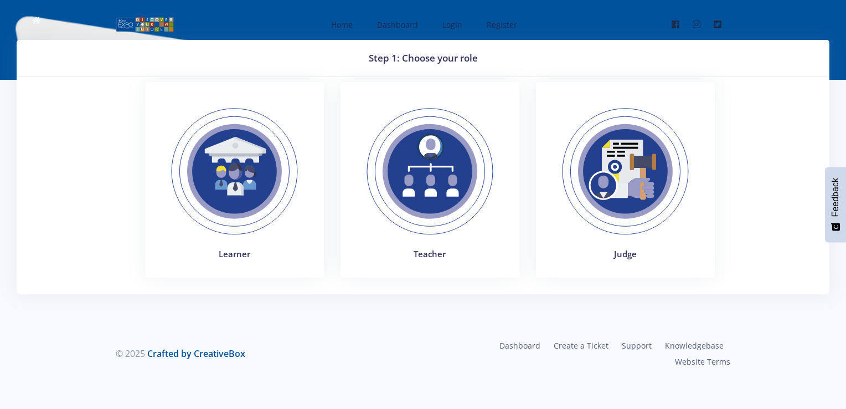
click at [613, 177] on img at bounding box center [625, 171] width 152 height 152
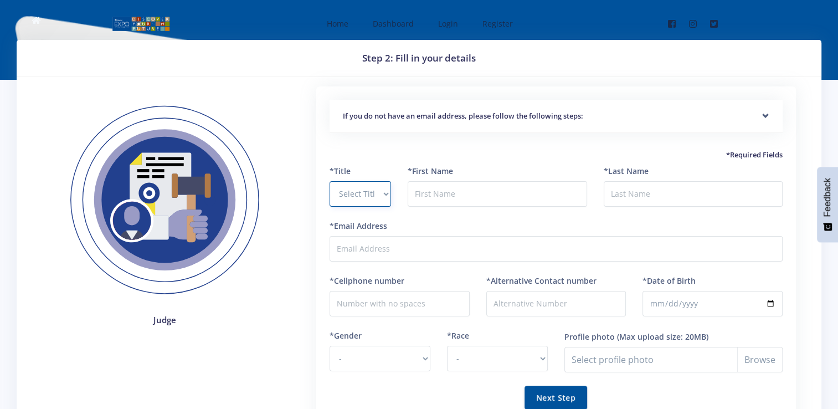
click at [365, 194] on select "Select Title Prof Dr Mr Mrs Ms [PERSON_NAME]" at bounding box center [359, 193] width 61 height 25
select select "Mr"
click at [329, 181] on select "Select Title Prof Dr Mr Mrs Ms Other" at bounding box center [359, 193] width 61 height 25
drag, startPoint x: 422, startPoint y: 189, endPoint x: 432, endPoint y: 195, distance: 11.7
click at [424, 189] on input "text" at bounding box center [496, 193] width 179 height 25
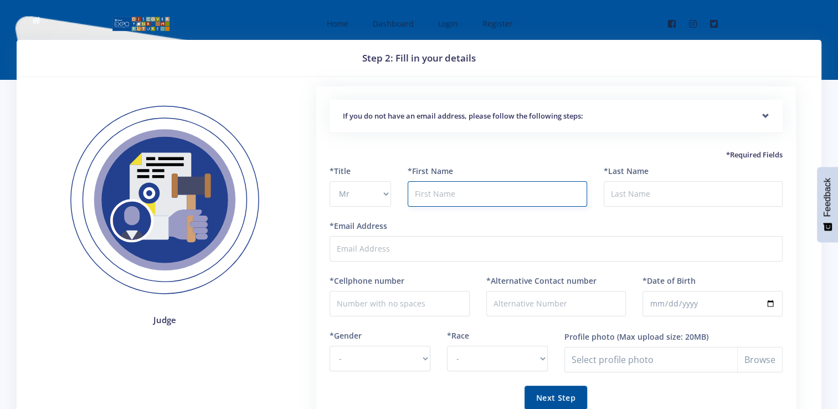
type input "SIPHO"
type input "MDAKA"
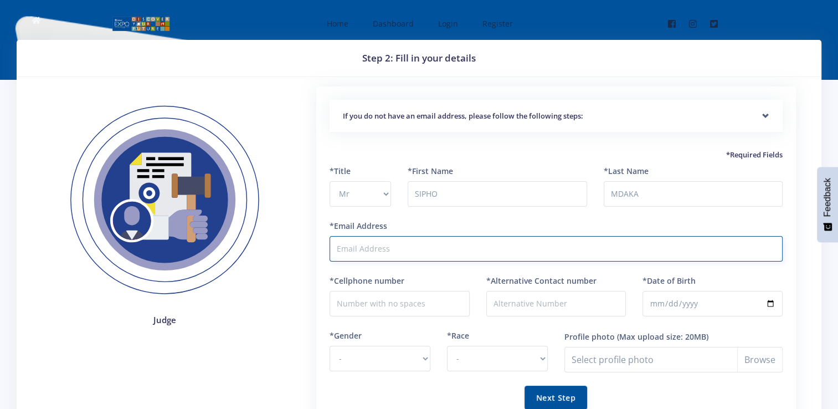
click at [415, 249] on input "*Email Address" at bounding box center [555, 248] width 453 height 25
type input "MdakaSJ@Eskom.co.za"
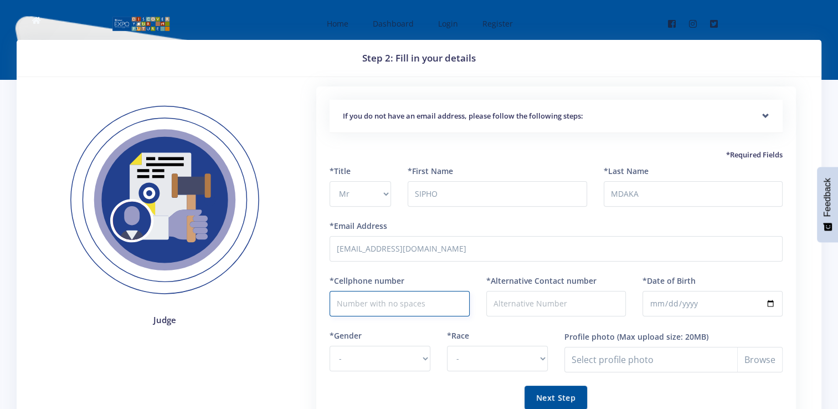
click at [386, 307] on input "*Cellphone number" at bounding box center [399, 303] width 140 height 25
type input "0727271294"
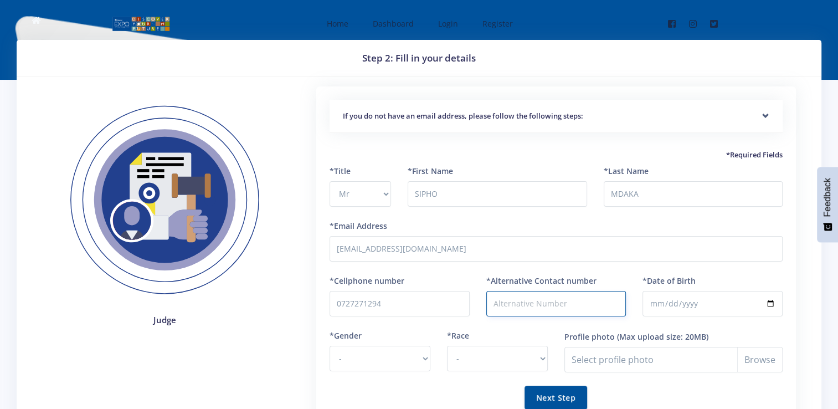
click at [528, 309] on input "*Alternative Contact number" at bounding box center [556, 303] width 140 height 25
type input "0794478254"
click at [670, 307] on input "*Date of Birth" at bounding box center [712, 303] width 140 height 25
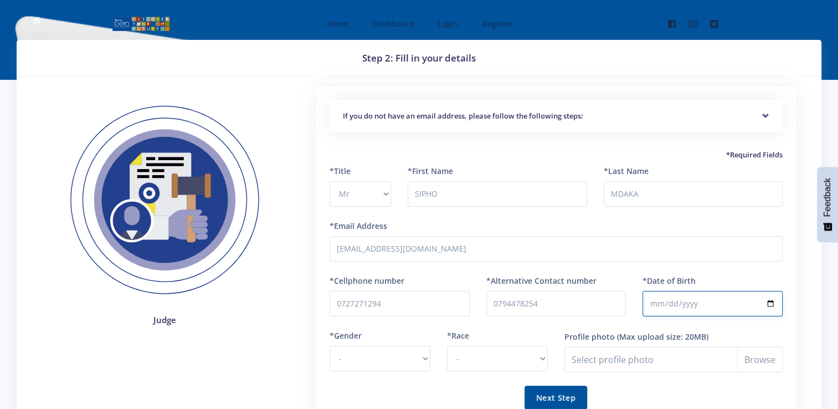
click at [649, 304] on input "*Date of Birth" at bounding box center [712, 303] width 140 height 25
type input "1977-12-05"
click at [423, 357] on select "- Male Female" at bounding box center [379, 357] width 101 height 25
select select "M"
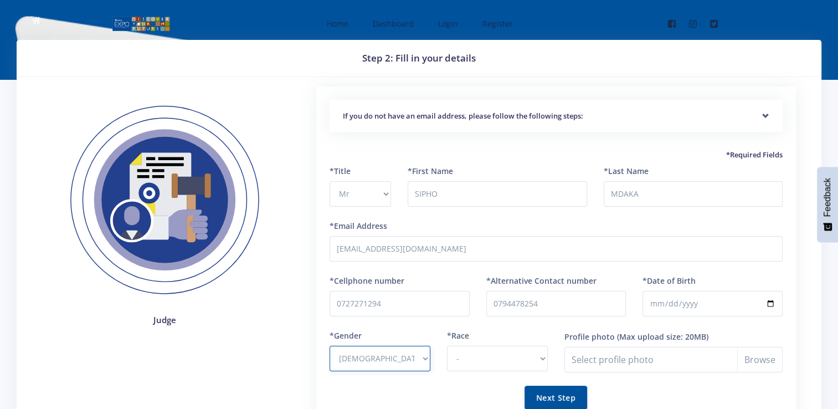
click at [329, 345] on select "- Male Female" at bounding box center [379, 357] width 101 height 25
click at [524, 359] on select "- African Asian Coloured Indian White Other" at bounding box center [497, 357] width 101 height 25
click at [447, 345] on select "- African Asian Coloured Indian White Other" at bounding box center [497, 357] width 101 height 25
click at [512, 355] on select "- African Asian Coloured Indian White Other" at bounding box center [497, 357] width 101 height 25
select select "African"
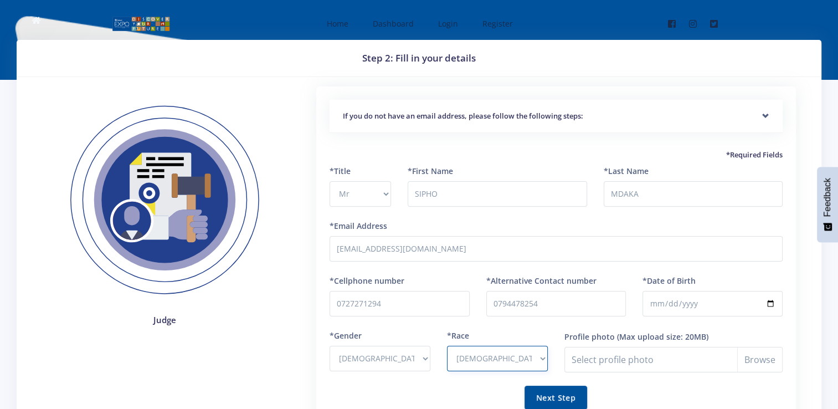
click at [447, 345] on select "- African Asian Coloured Indian White Other" at bounding box center [497, 357] width 101 height 25
click at [662, 359] on input "Profile photo" at bounding box center [673, 359] width 218 height 25
type input "C:\fakepath\Picture1.jpg"
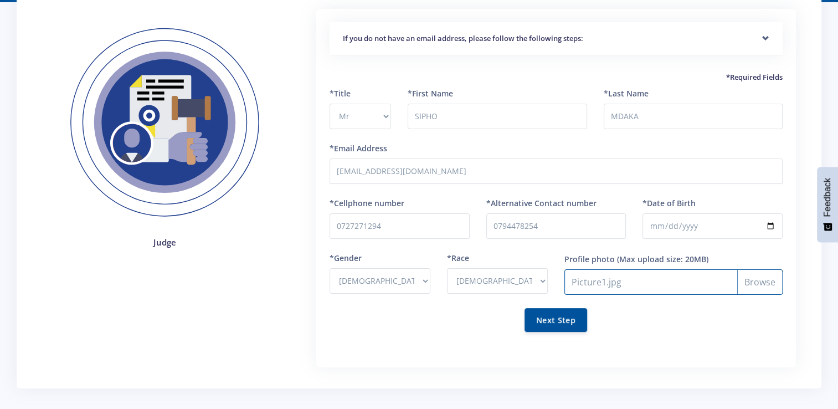
scroll to position [142, 0]
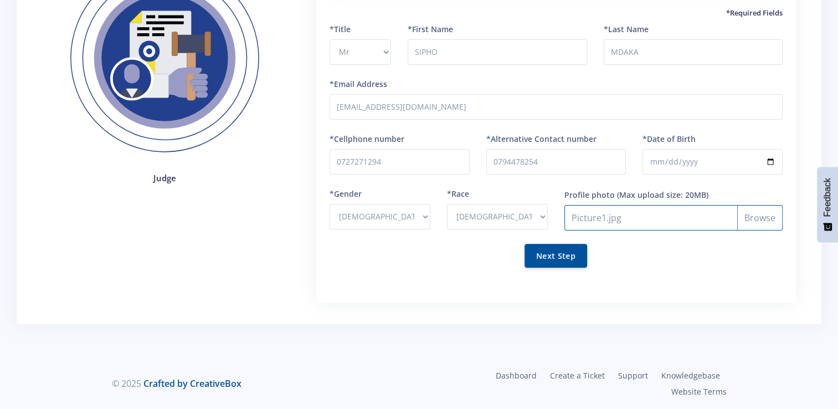
click at [615, 216] on input "Profile photo" at bounding box center [673, 217] width 218 height 25
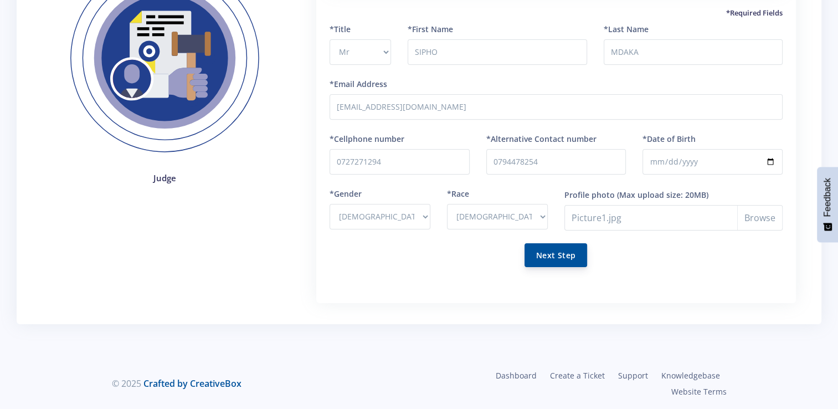
click at [557, 259] on button "Next Step" at bounding box center [555, 255] width 63 height 24
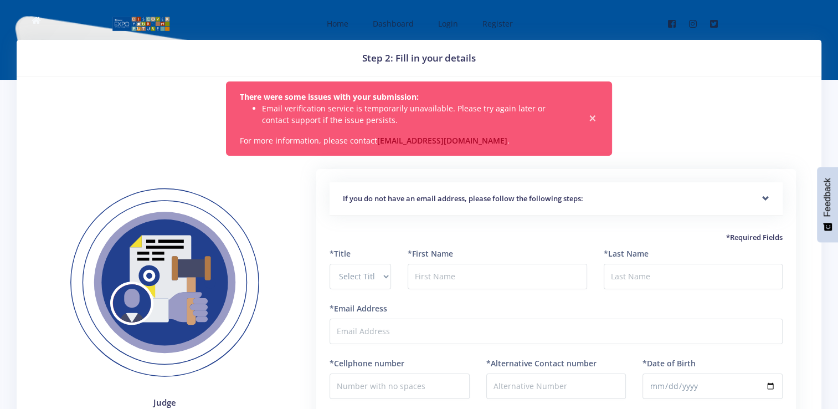
click at [593, 114] on span "×" at bounding box center [592, 118] width 11 height 11
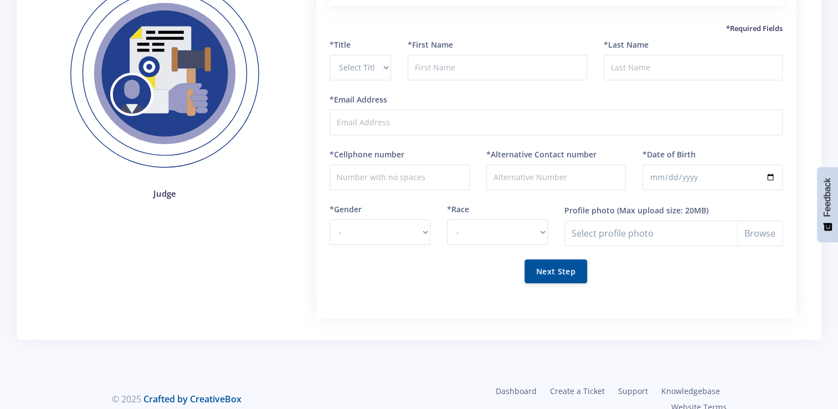
scroll to position [142, 0]
